Goal: Information Seeking & Learning: Learn about a topic

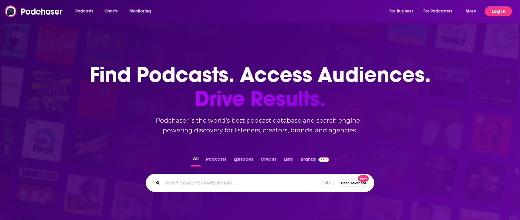
click at [498, 12] on button "Log In" at bounding box center [498, 11] width 27 height 10
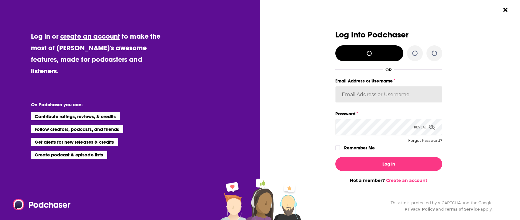
type input "KShelton"
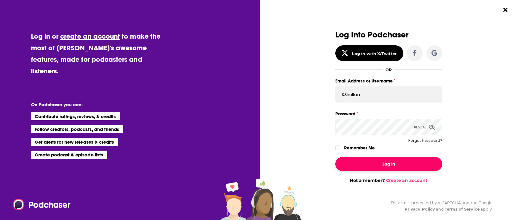
click at [381, 160] on button "Log In" at bounding box center [388, 164] width 107 height 14
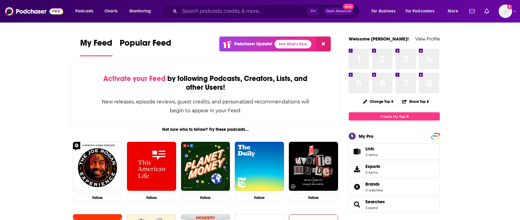
click at [513, 13] on div "Podcasts Charts Monitoring ⌘ K Open Advanced New For Business For Podcasters Mo…" at bounding box center [260, 11] width 520 height 22
click at [513, 11] on div "Podcasts Charts Monitoring ⌘ K Open Advanced New For Business For Podcasters Mo…" at bounding box center [260, 11] width 520 height 22
click at [507, 13] on img "Logged in as KShelton" at bounding box center [505, 11] width 13 height 13
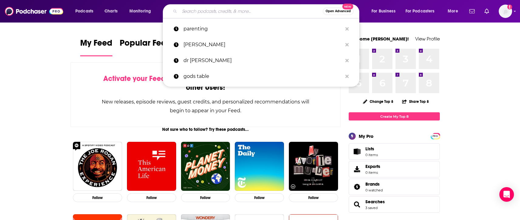
click at [203, 10] on input "Search podcasts, credits, & more..." at bounding box center [250, 11] width 143 height 10
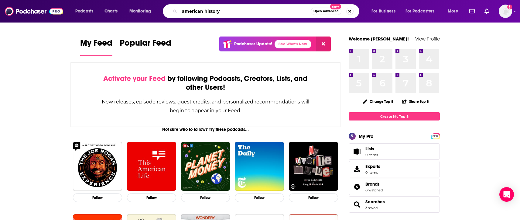
type input "american history"
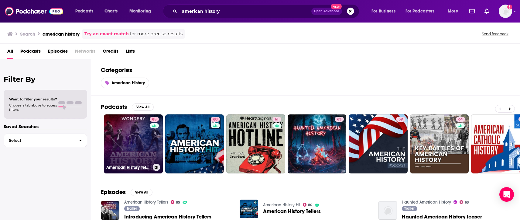
click at [143, 135] on link "85 American History Tellers" at bounding box center [133, 143] width 59 height 59
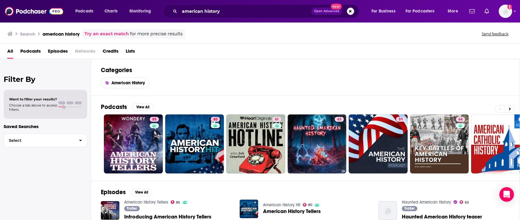
click at [204, 76] on div "Categories American History" at bounding box center [305, 77] width 429 height 37
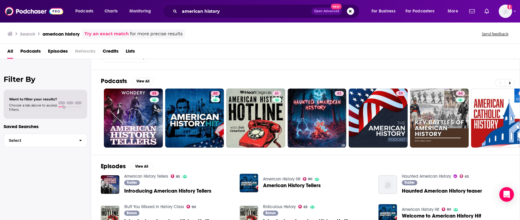
scroll to position [30, 0]
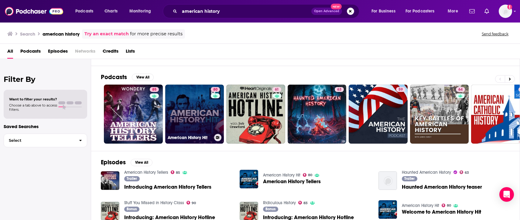
click at [189, 108] on link "80 American History Hit" at bounding box center [194, 113] width 59 height 59
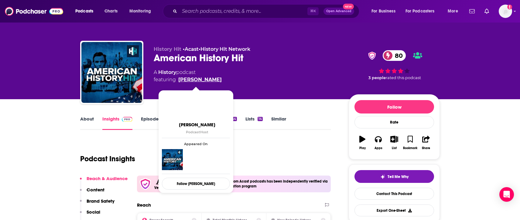
click at [197, 80] on link "[PERSON_NAME]" at bounding box center [199, 79] width 43 height 7
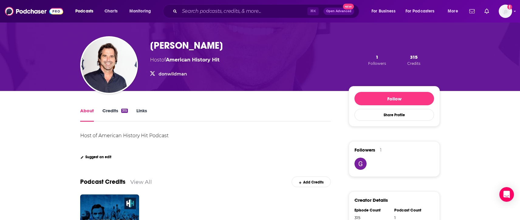
scroll to position [27, 0]
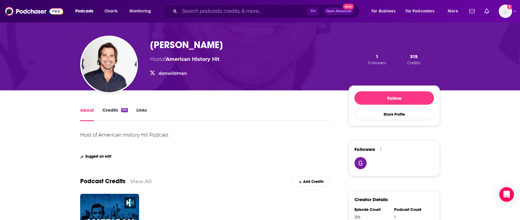
click at [113, 111] on link "Credits 315" at bounding box center [115, 114] width 26 height 14
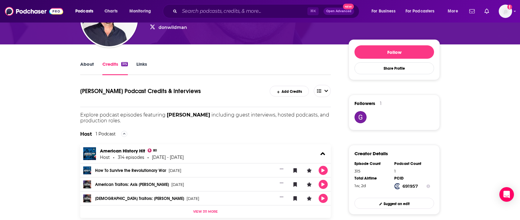
scroll to position [15, 0]
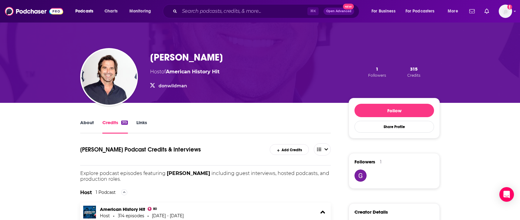
click at [89, 121] on link "About" at bounding box center [87, 126] width 14 height 14
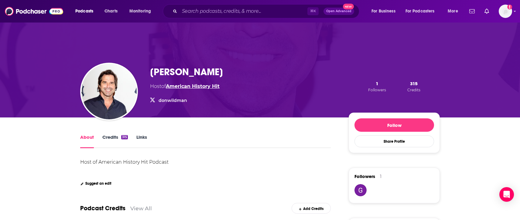
click at [198, 84] on link "American History Hit" at bounding box center [193, 86] width 54 height 6
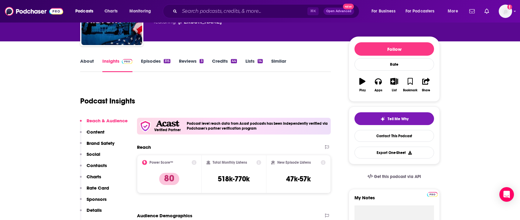
scroll to position [59, 0]
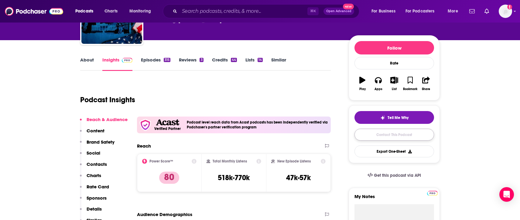
click at [404, 136] on link "Contact This Podcast" at bounding box center [394, 134] width 80 height 12
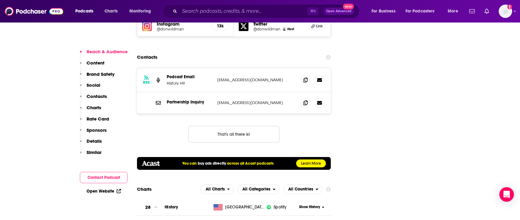
scroll to position [767, 0]
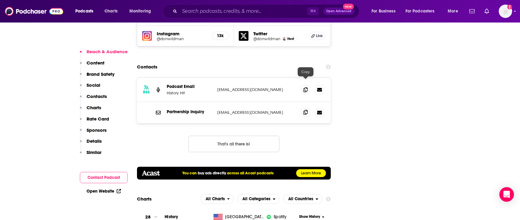
click at [306, 110] on icon at bounding box center [305, 112] width 4 height 5
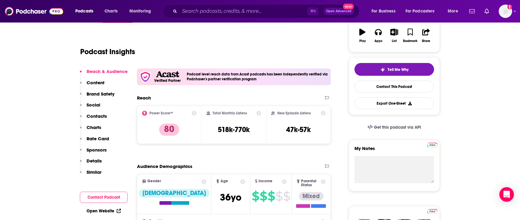
scroll to position [0, 0]
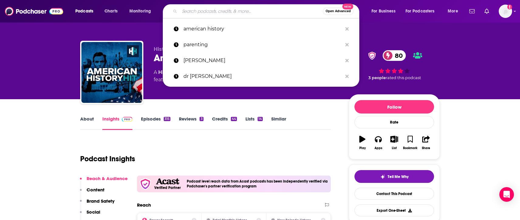
click at [195, 12] on input "Search podcasts, credits, & more..." at bounding box center [250, 11] width 143 height 10
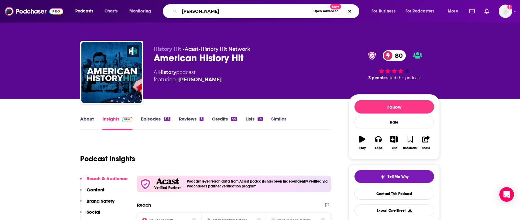
type input "[PERSON_NAME][US_STATE]"
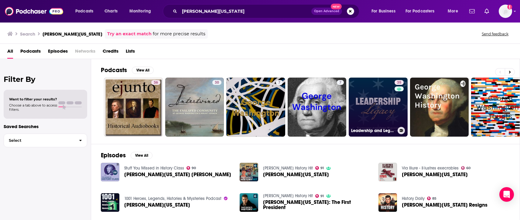
click at [381, 111] on link "35 Leadership and Legacy: Conversations at the [PERSON_NAME][GEOGRAPHIC_DATA][U…" at bounding box center [378, 106] width 59 height 59
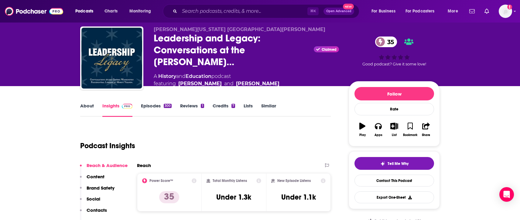
scroll to position [9, 0]
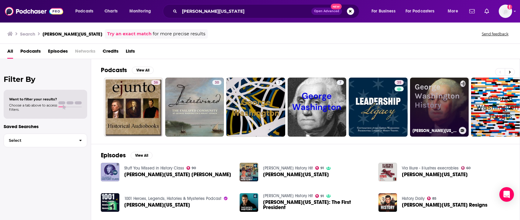
click at [443, 108] on link "[PERSON_NAME][US_STATE] History" at bounding box center [439, 106] width 59 height 59
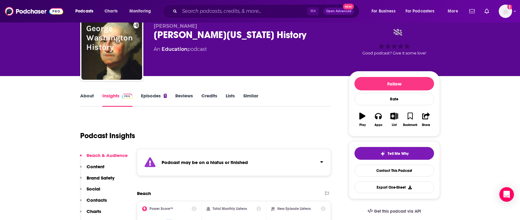
scroll to position [9, 0]
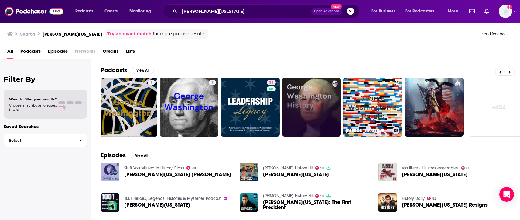
scroll to position [0, 139]
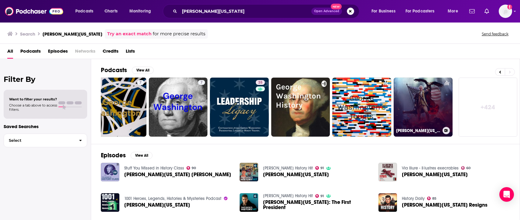
click at [422, 105] on link "[PERSON_NAME][US_STATE] Presidency" at bounding box center [423, 106] width 59 height 59
